Goal: Information Seeking & Learning: Learn about a topic

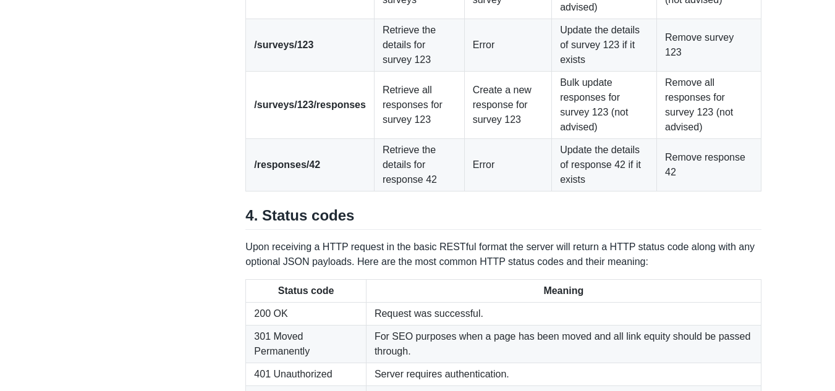
scroll to position [1790, 0]
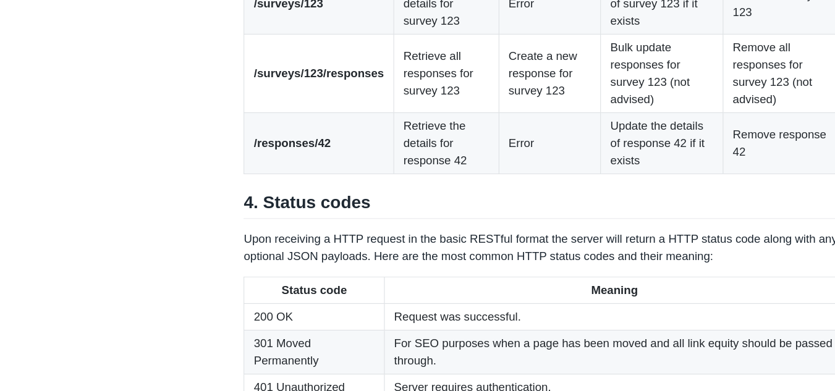
click at [256, 191] on td "/responses/42" at bounding box center [310, 164] width 128 height 53
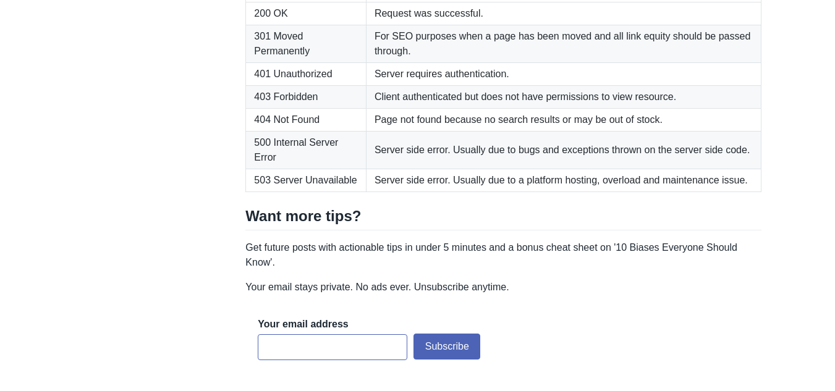
scroll to position [2064, 0]
